Goal: Transaction & Acquisition: Purchase product/service

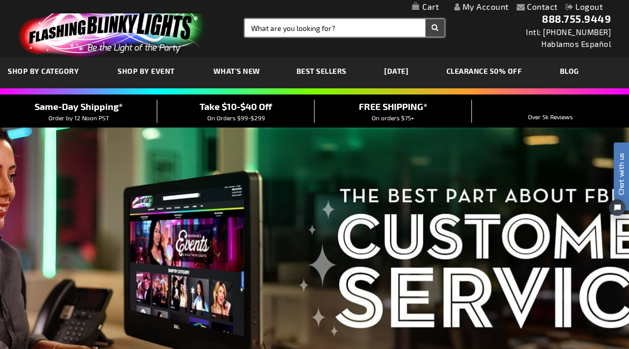
click at [270, 30] on input "Search" at bounding box center [345, 28] width 200 height 18
type input "tumbler cu["
click at [426, 19] on button "Search" at bounding box center [435, 28] width 19 height 18
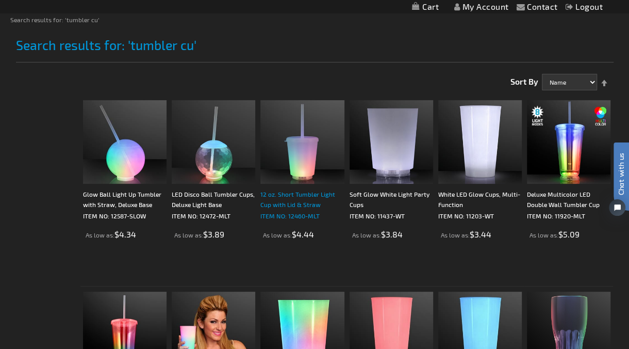
scroll to position [171, 0]
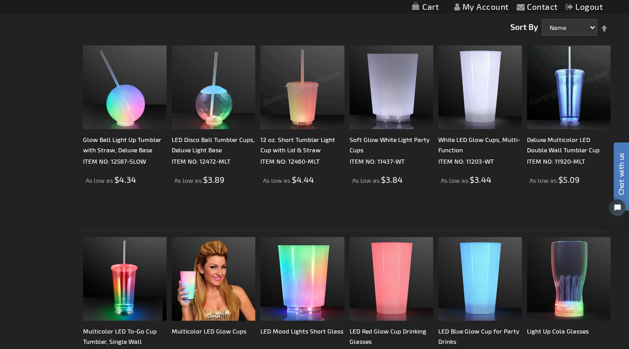
click at [577, 93] on img at bounding box center [569, 87] width 84 height 84
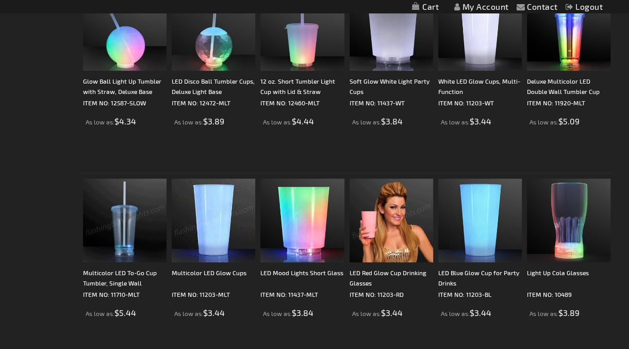
click at [132, 223] on img at bounding box center [125, 221] width 84 height 84
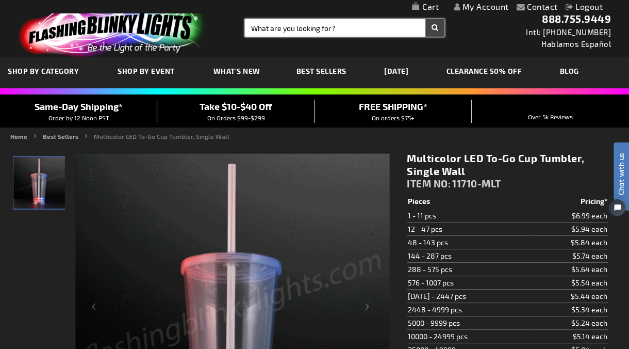
click at [279, 26] on input "Search" at bounding box center [345, 28] width 200 height 18
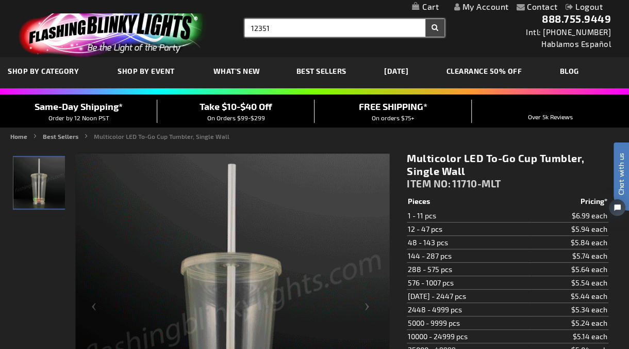
type input "12351"
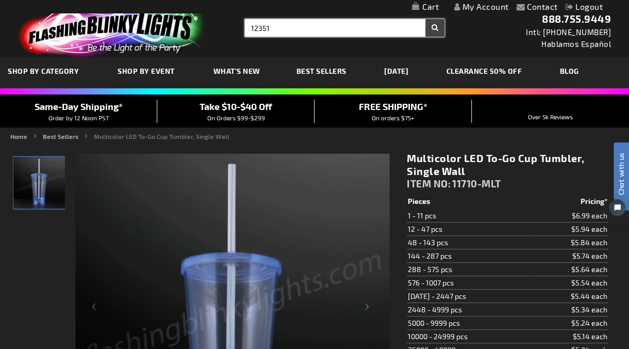
click at [426, 19] on button "Search" at bounding box center [435, 28] width 19 height 18
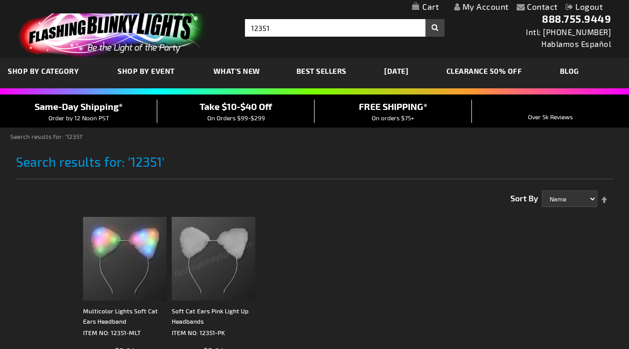
click at [200, 242] on img at bounding box center [214, 259] width 84 height 84
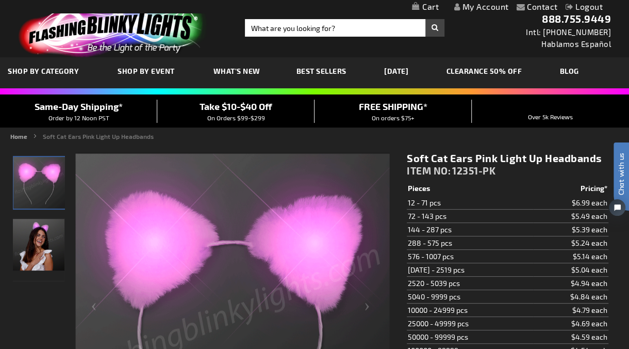
click at [68, 20] on img at bounding box center [110, 30] width 201 height 56
